Goal: Register for event/course

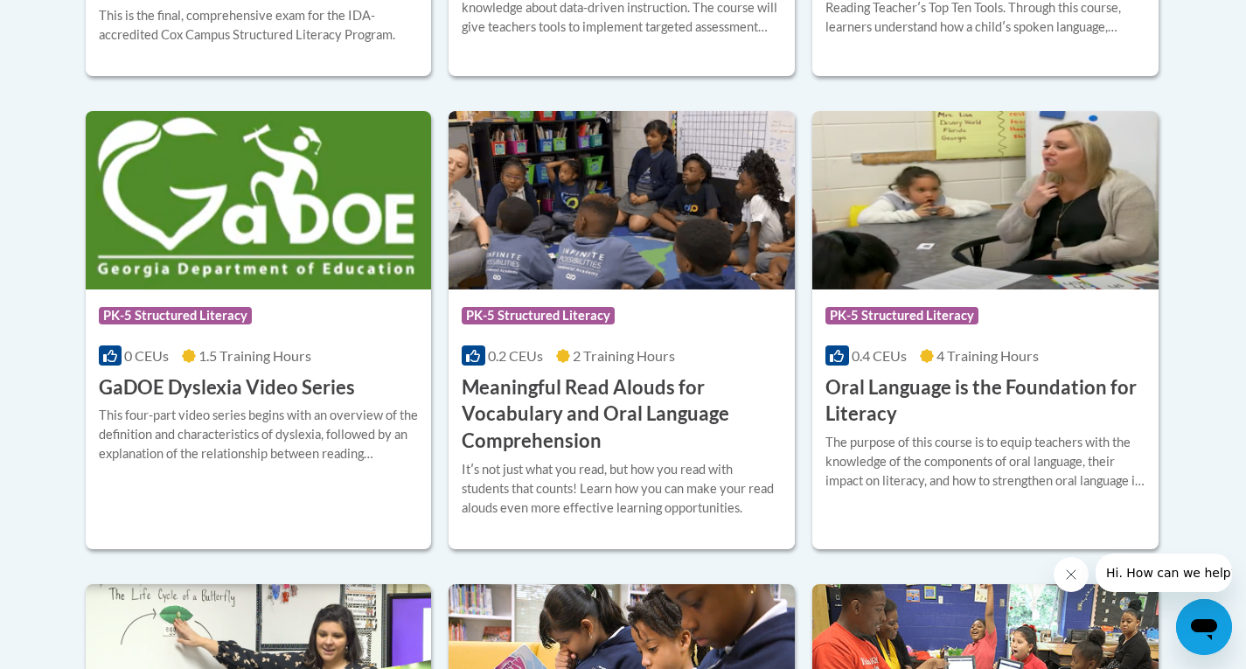
scroll to position [1115, 0]
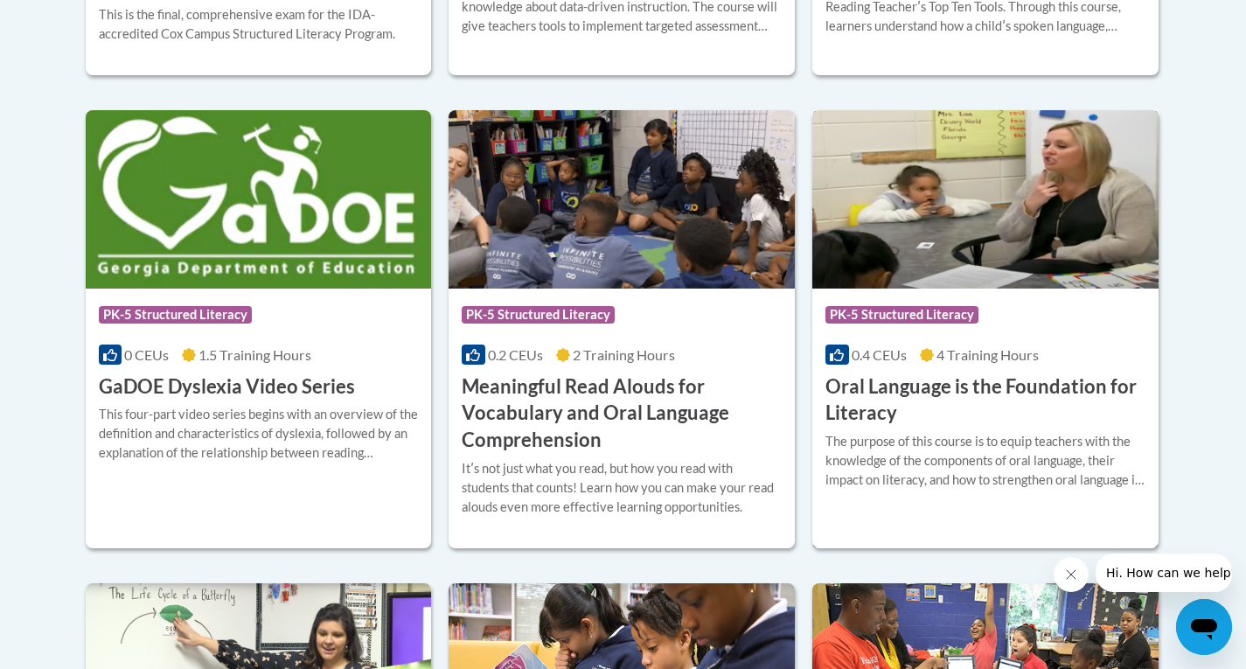
click at [1038, 474] on div "The purpose of this course is to equip teachers with the knowledge of the compo…" at bounding box center [986, 461] width 320 height 58
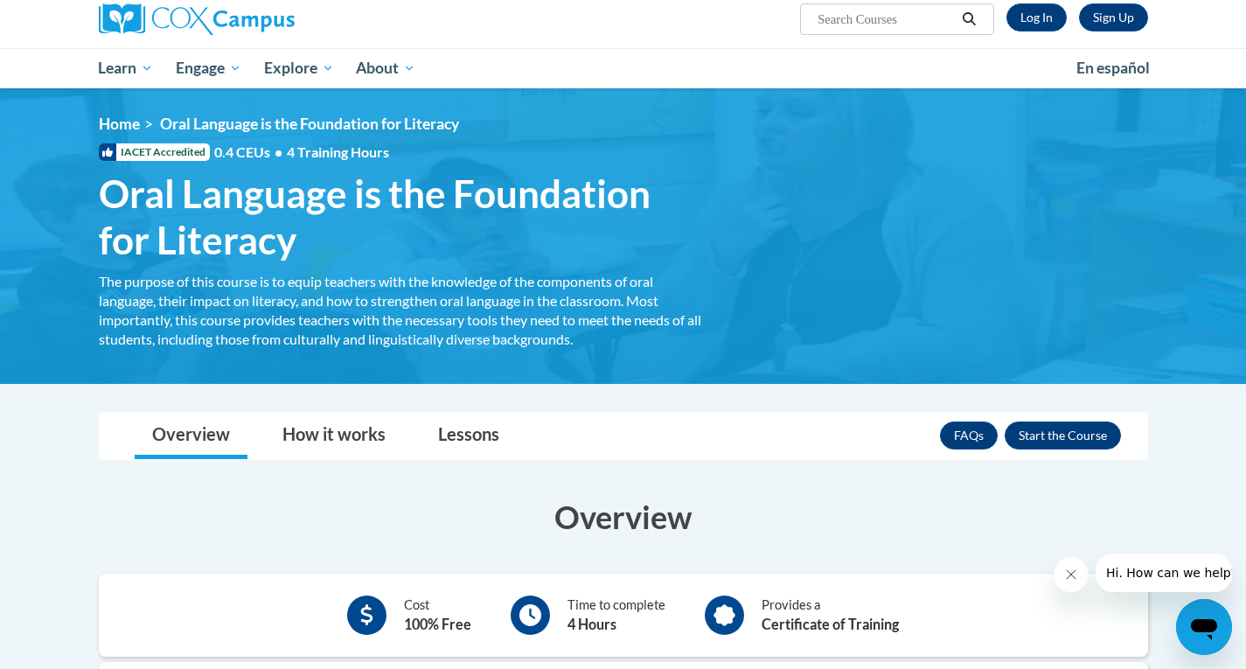
scroll to position [177, 0]
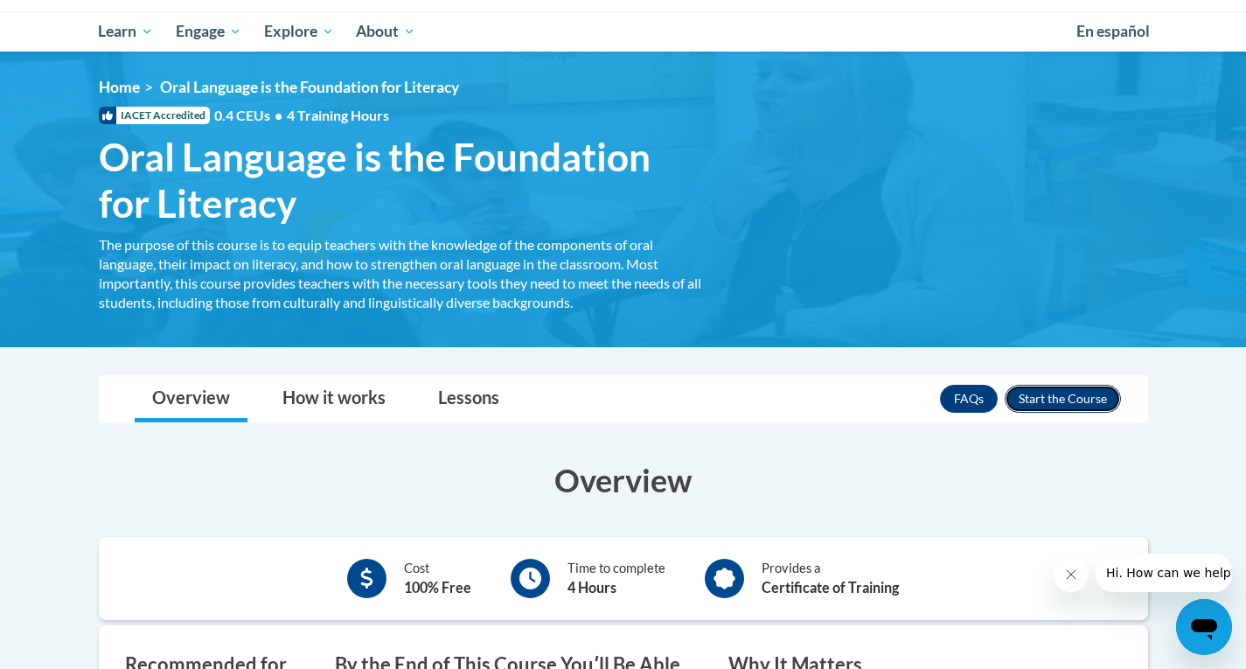
click at [1074, 409] on button "Enroll" at bounding box center [1063, 399] width 116 height 28
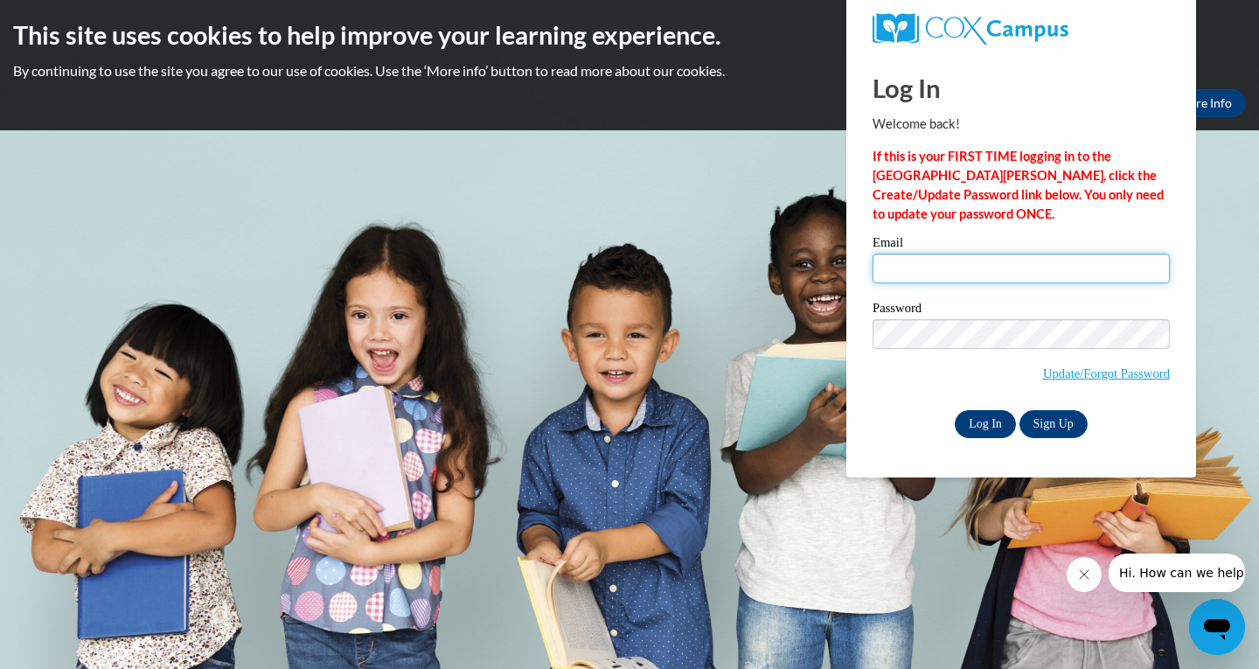
type input "caroline_kyle@coeuml.org"
click at [994, 426] on input "Log In" at bounding box center [985, 424] width 61 height 28
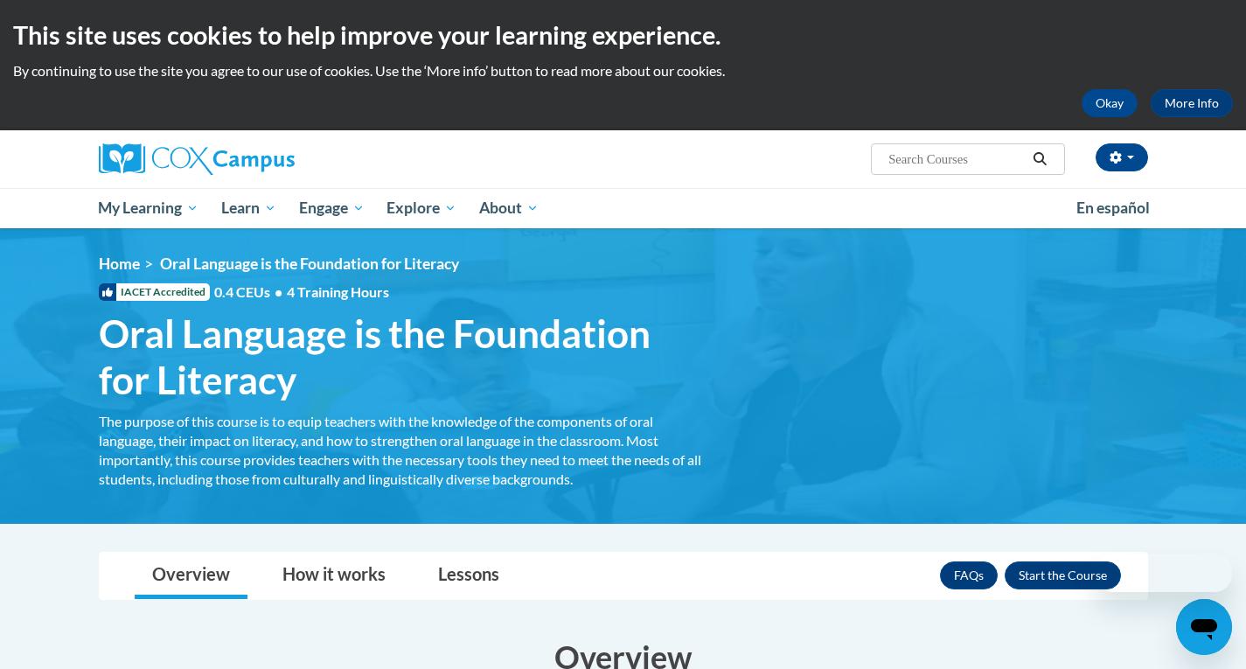
click at [994, 426] on div "<en>Home</en><fr>Accueil</fr><de>Zuhause</de><it>Casa</it><es>Casa</es><pt>Casa…" at bounding box center [624, 376] width 1102 height 243
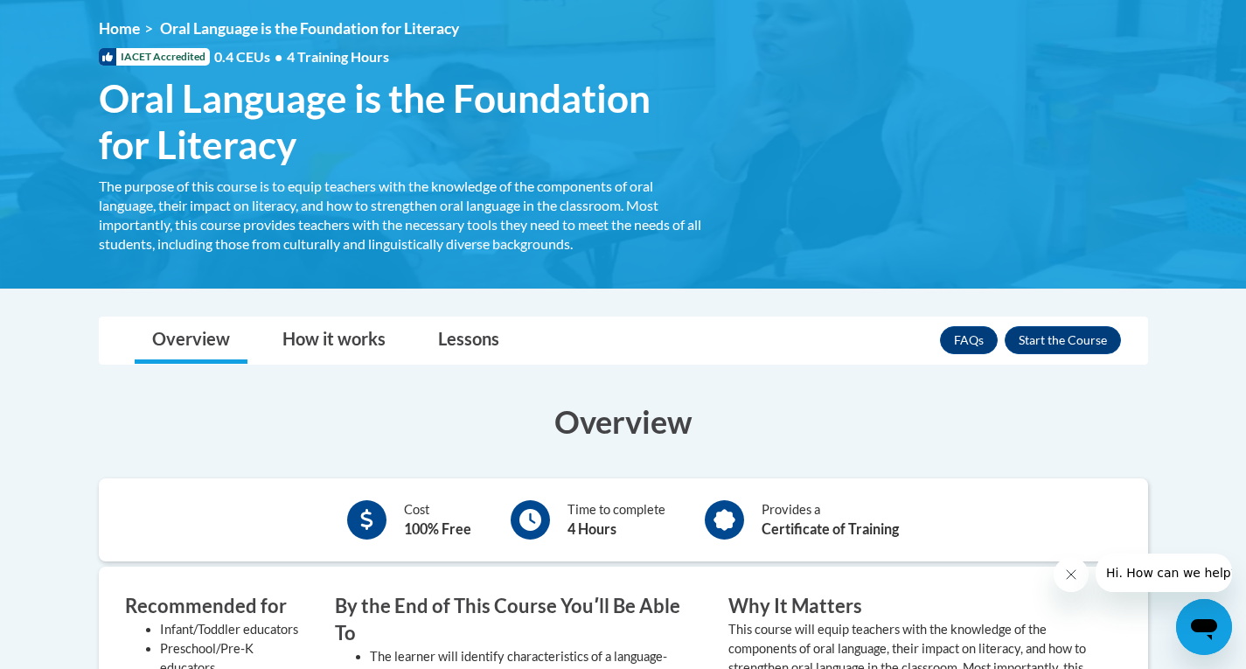
scroll to position [237, 0]
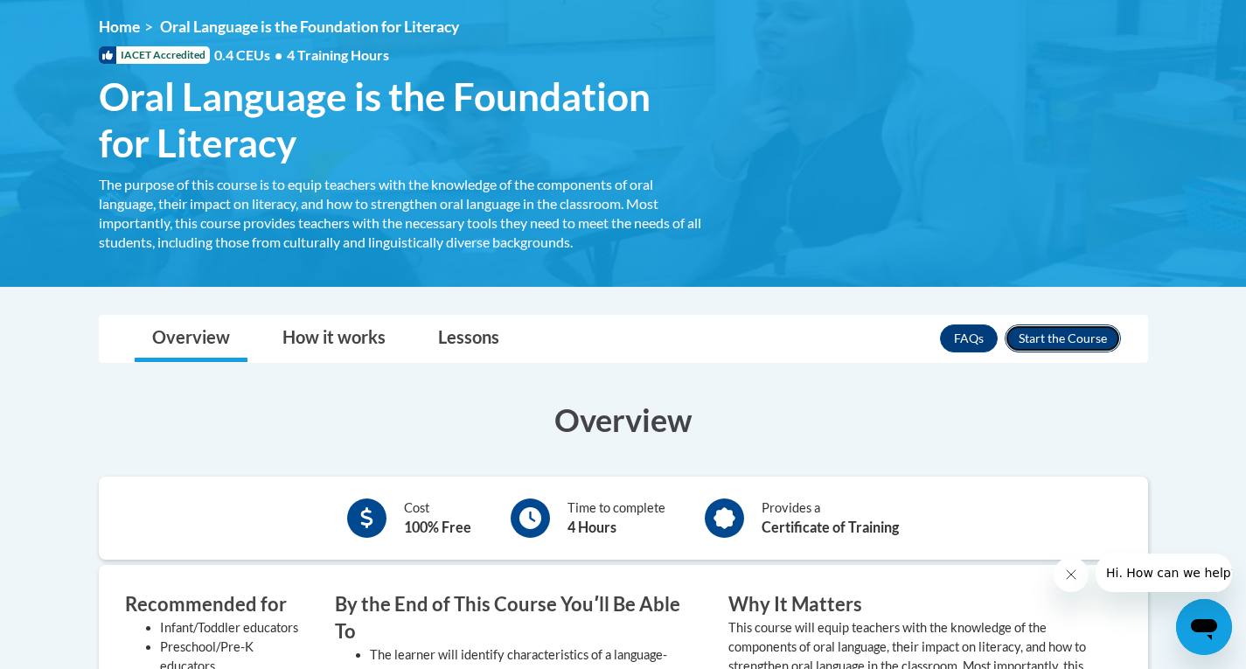
click at [1035, 338] on button "Enroll" at bounding box center [1063, 338] width 116 height 28
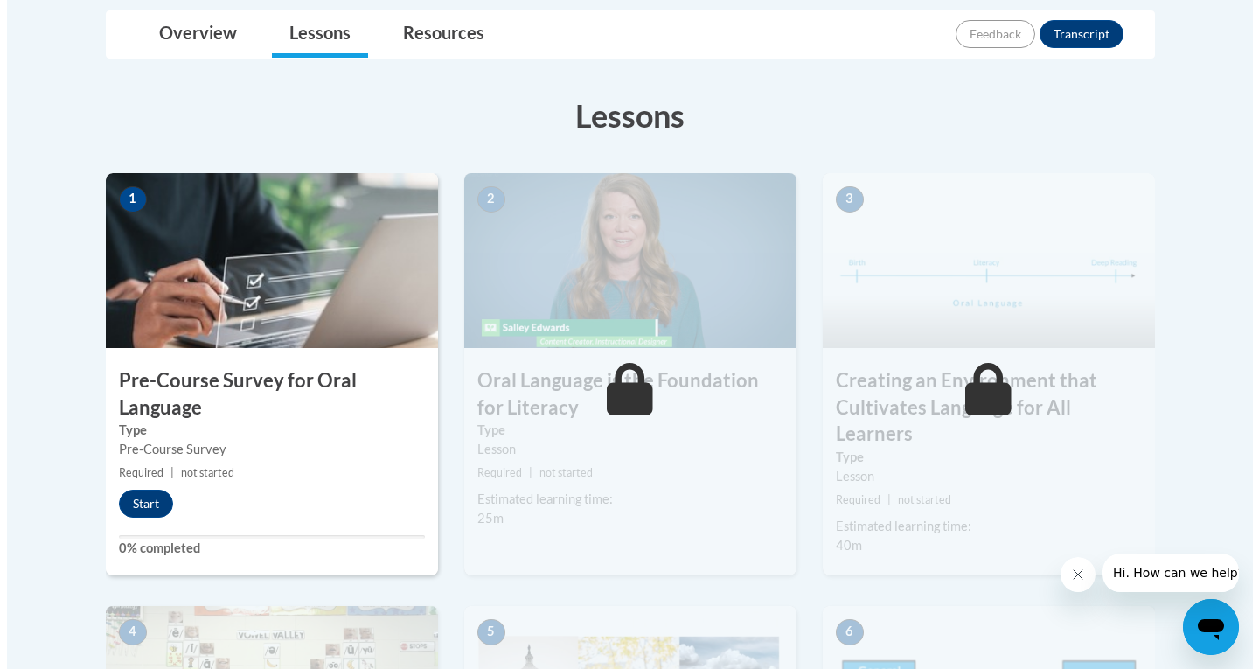
scroll to position [417, 0]
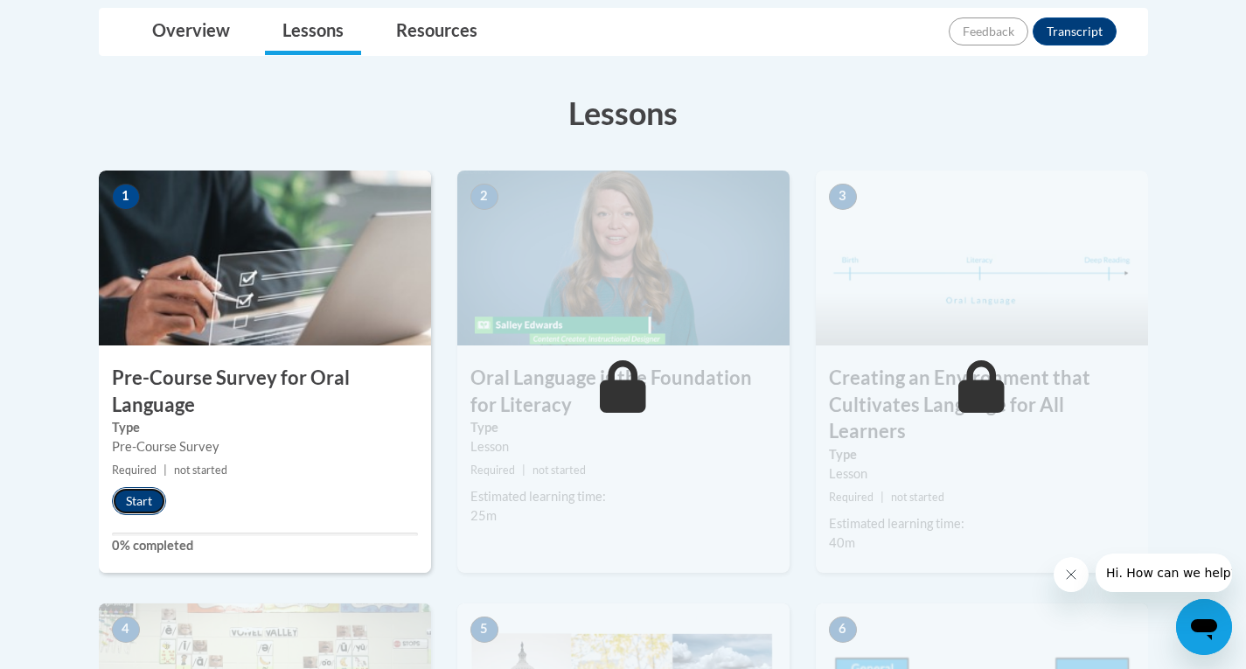
click at [129, 505] on button "Start" at bounding box center [139, 501] width 54 height 28
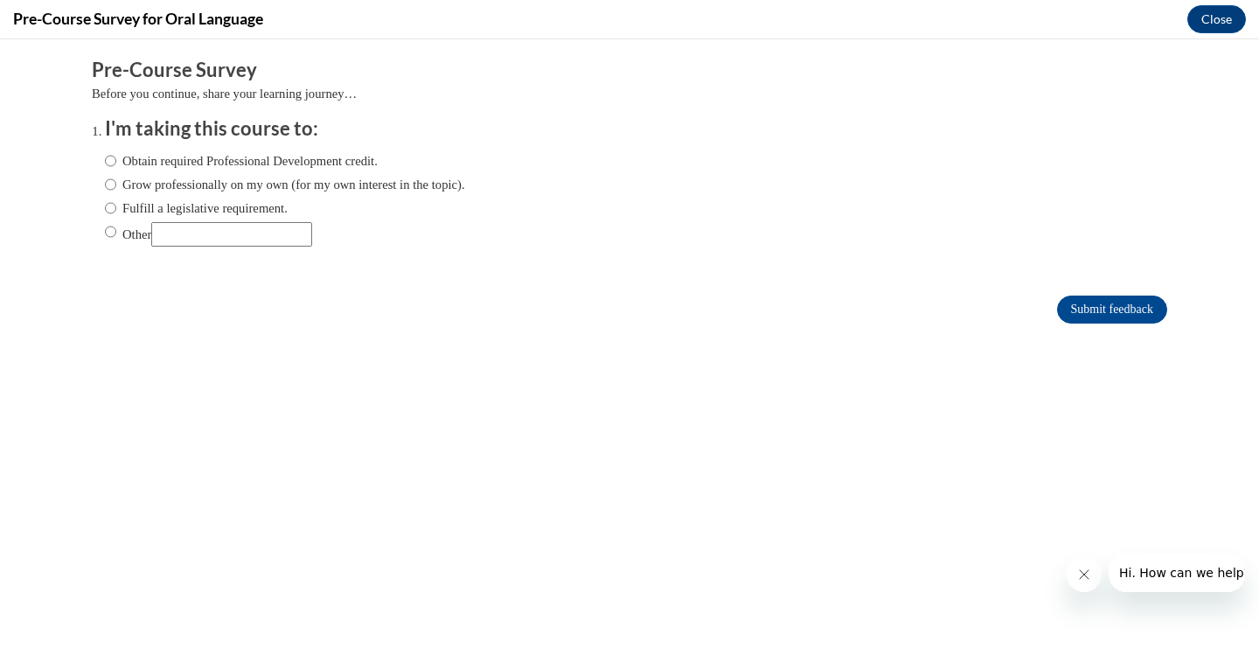
scroll to position [0, 0]
click at [243, 180] on label "Grow professionally on my own (for my own interest in the topic)." at bounding box center [285, 184] width 360 height 19
click at [116, 180] on input "Grow professionally on my own (for my own interest in the topic)." at bounding box center [110, 184] width 11 height 19
radio input "true"
click at [1085, 310] on input "Submit feedback" at bounding box center [1112, 310] width 110 height 28
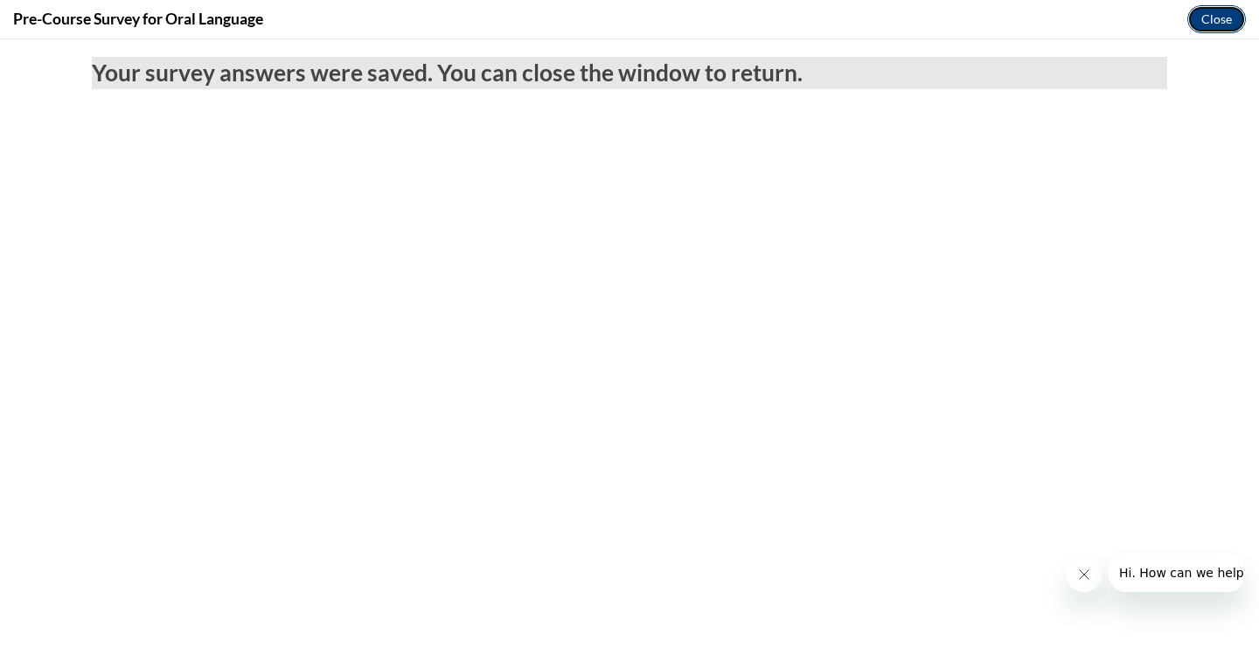
click at [1199, 18] on button "Close" at bounding box center [1217, 19] width 59 height 28
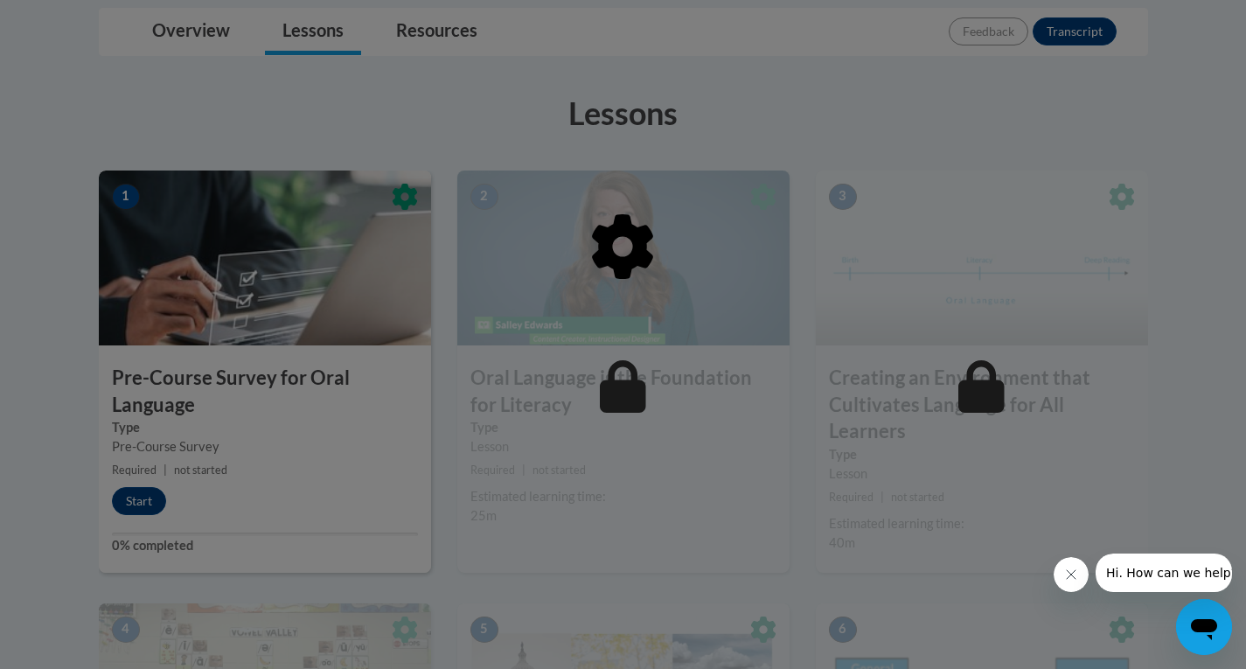
click at [434, 371] on div at bounding box center [624, 337] width 1050 height 332
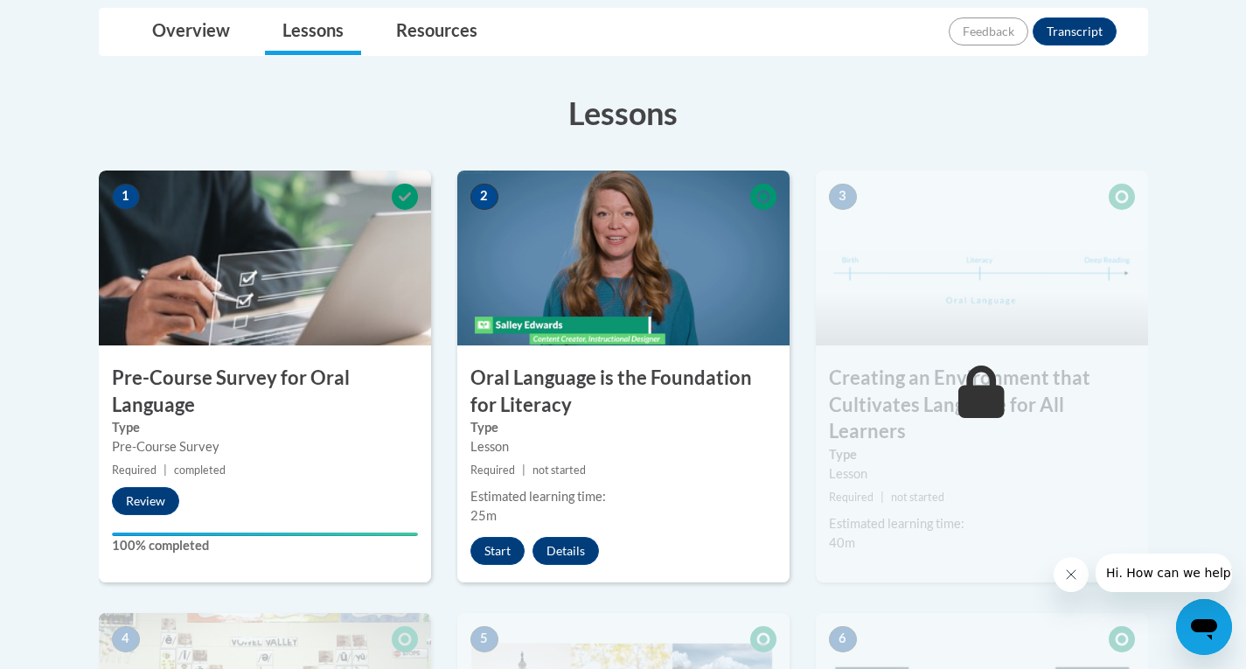
click at [1070, 577] on icon "Close message from company" at bounding box center [1071, 575] width 14 height 14
click at [506, 550] on button "Start" at bounding box center [498, 551] width 54 height 28
